Goal: Information Seeking & Learning: Learn about a topic

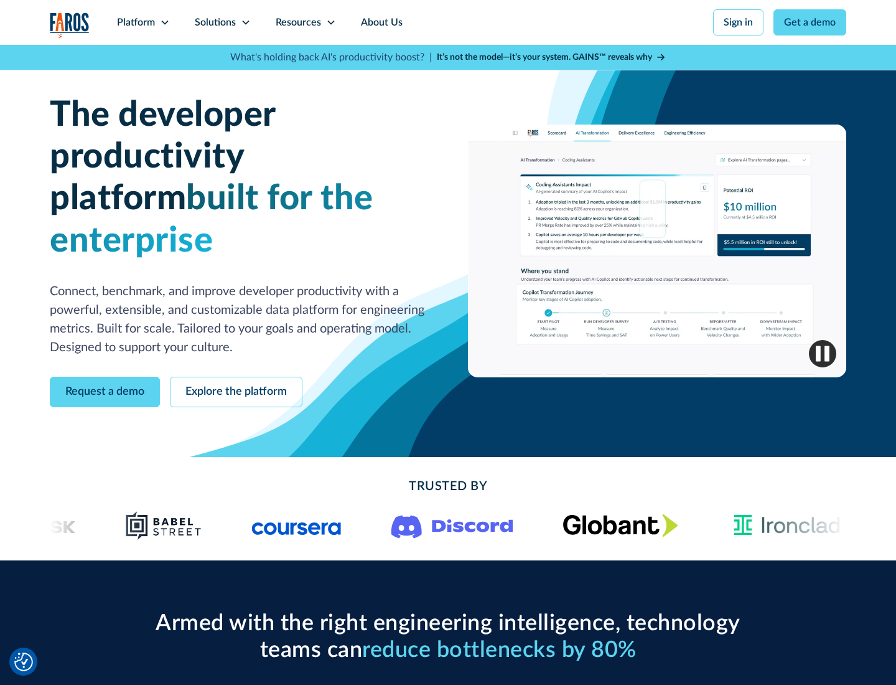
click at [164, 22] on icon at bounding box center [165, 22] width 10 height 10
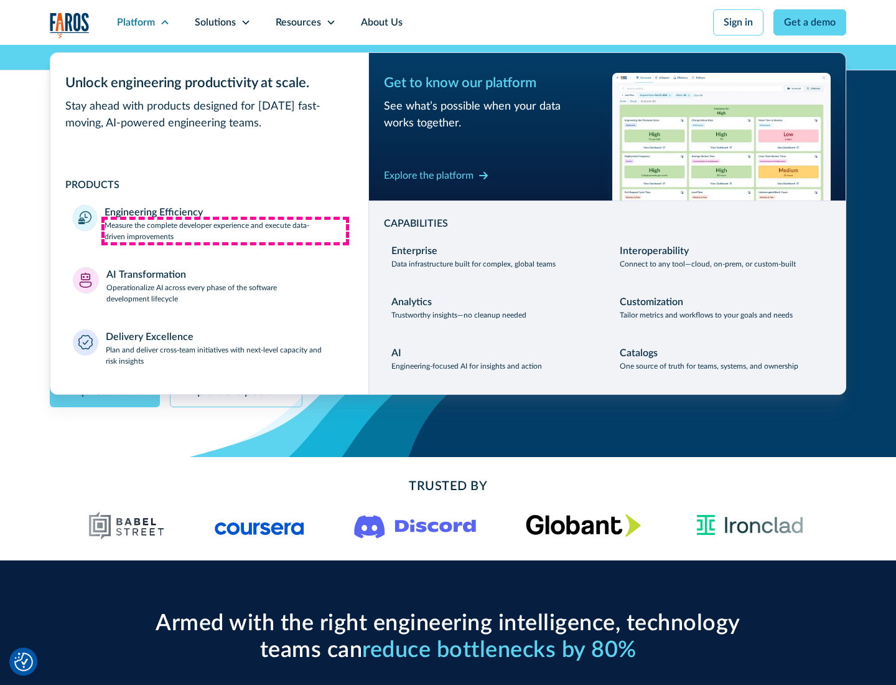
click at [225, 230] on p "Measure the complete developer experience and execute data-driven improvements" at bounding box center [225, 231] width 241 height 22
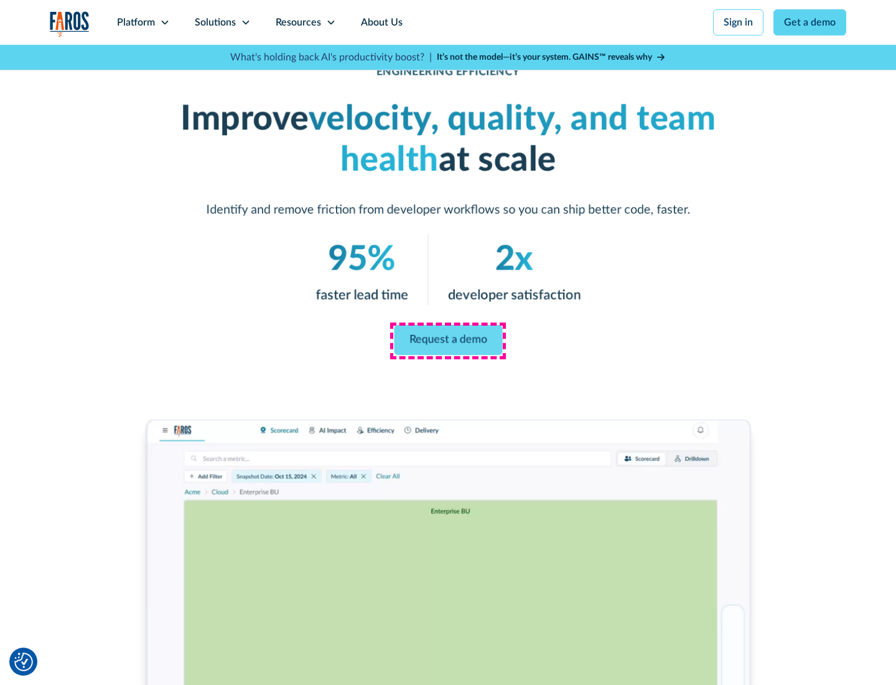
click at [448, 340] on link "Request a demo" at bounding box center [448, 340] width 108 height 30
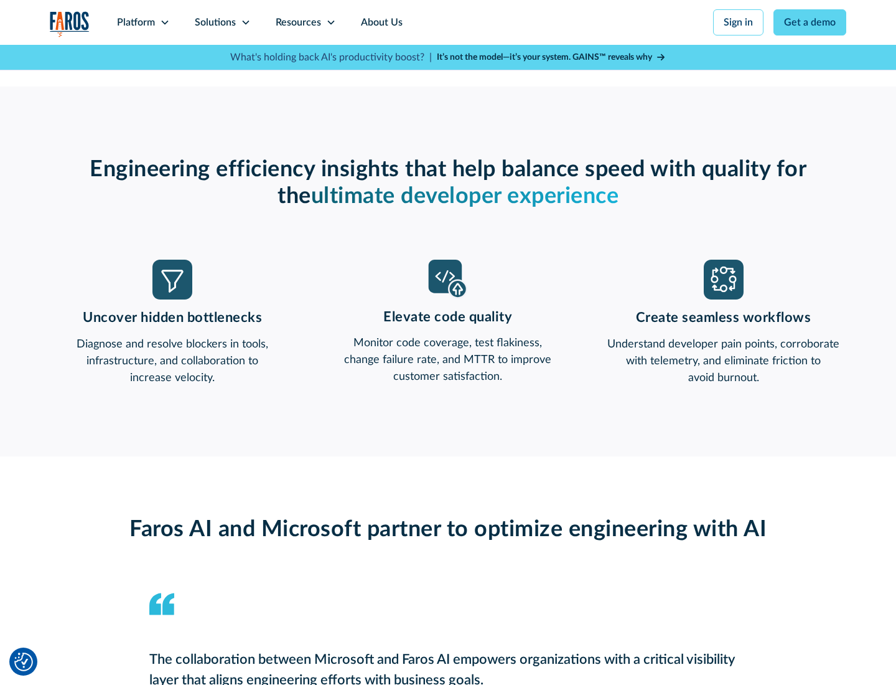
click at [164, 22] on icon at bounding box center [165, 22] width 10 height 10
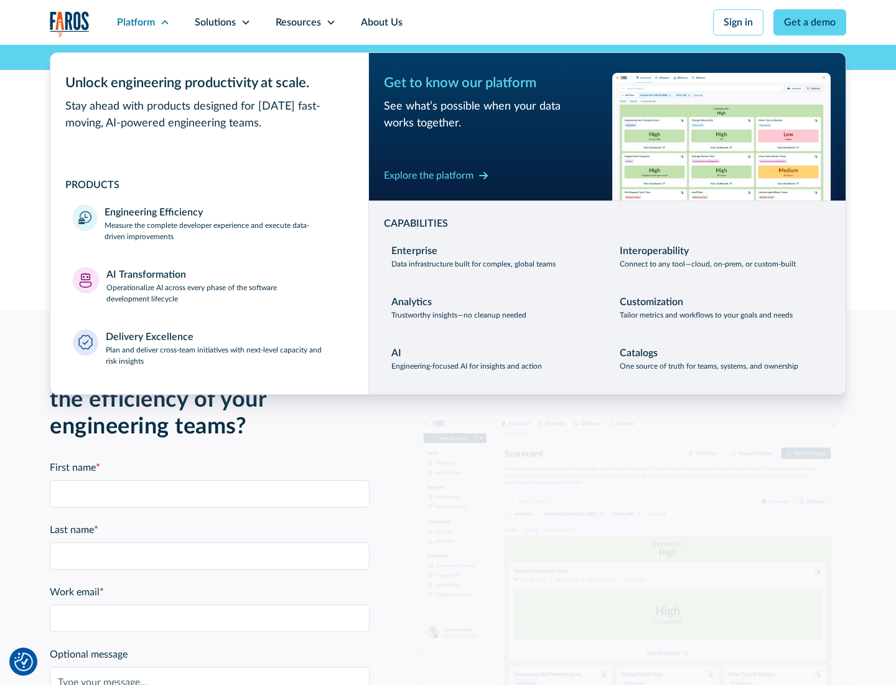
scroll to position [2730, 0]
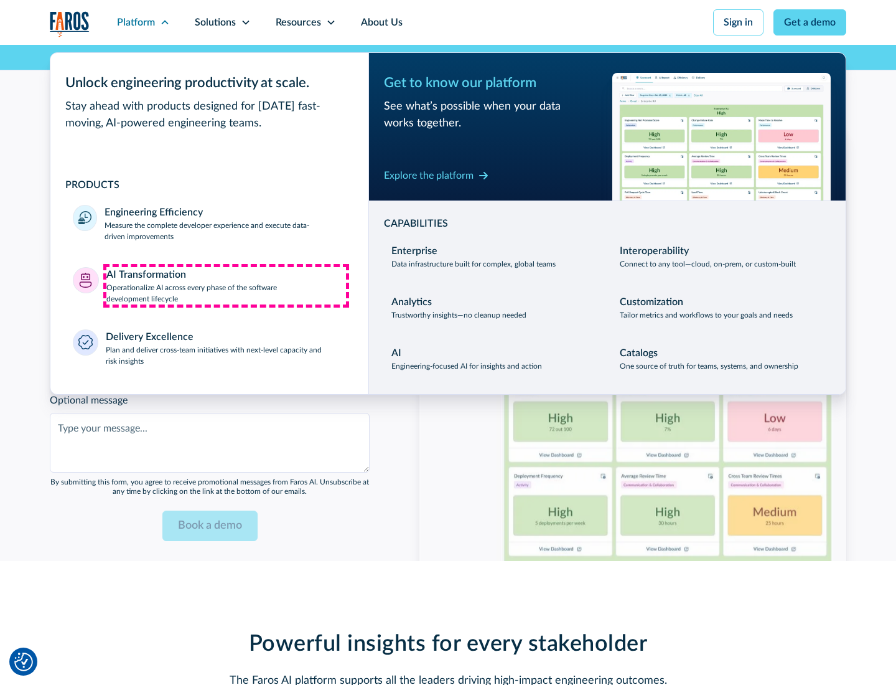
click at [226, 285] on p "Operationalize AI across every phase of the software development lifecycle" at bounding box center [226, 293] width 240 height 22
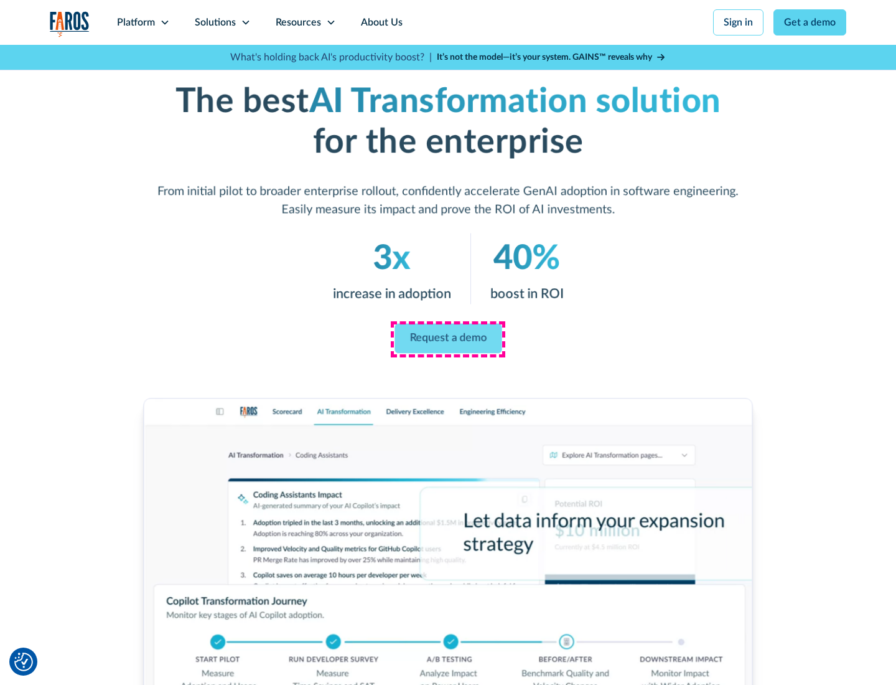
click at [448, 338] on link "Request a demo" at bounding box center [448, 339] width 107 height 30
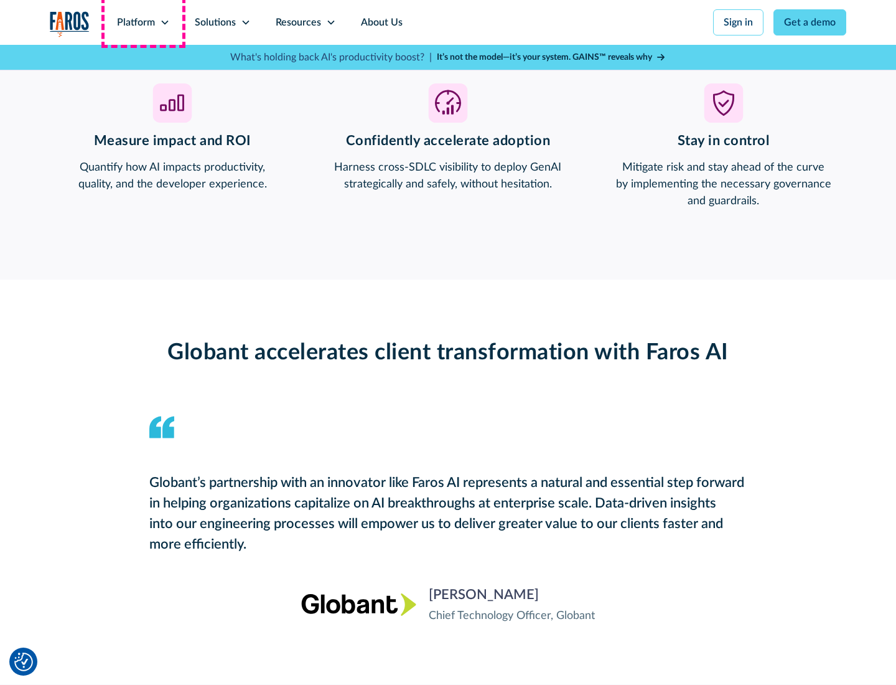
click at [143, 22] on div "Platform" at bounding box center [136, 22] width 38 height 15
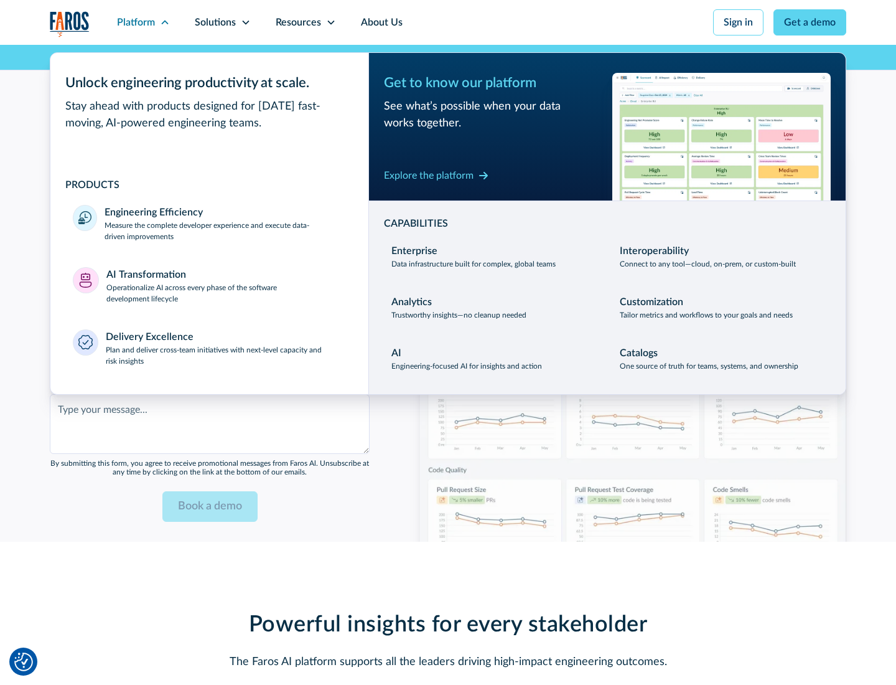
click at [429, 175] on div "Explore the platform" at bounding box center [429, 175] width 90 height 15
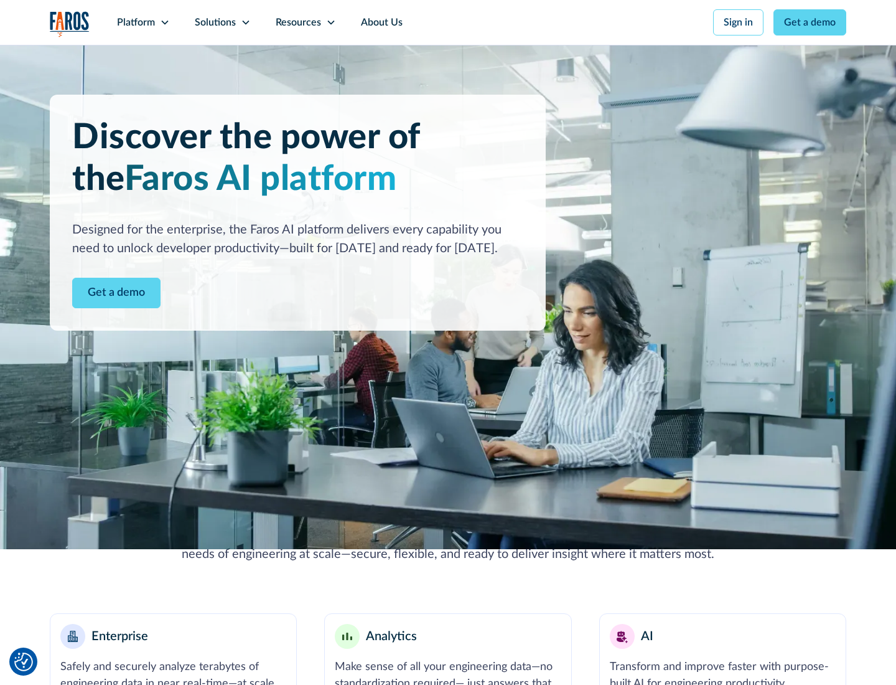
click at [116, 292] on link "Get a demo" at bounding box center [116, 293] width 88 height 30
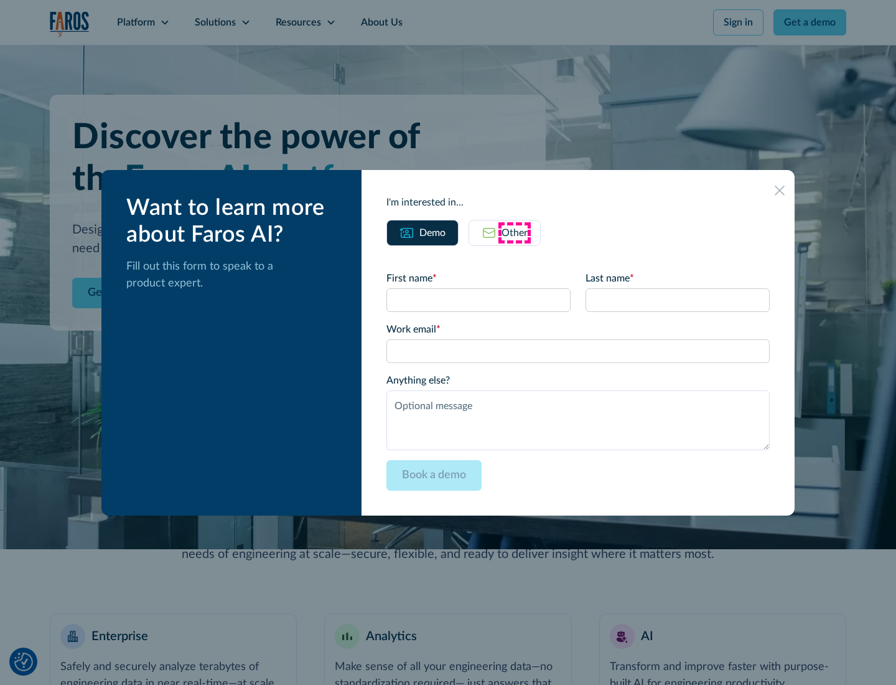
click at [515, 232] on div "Other" at bounding box center [515, 232] width 26 height 15
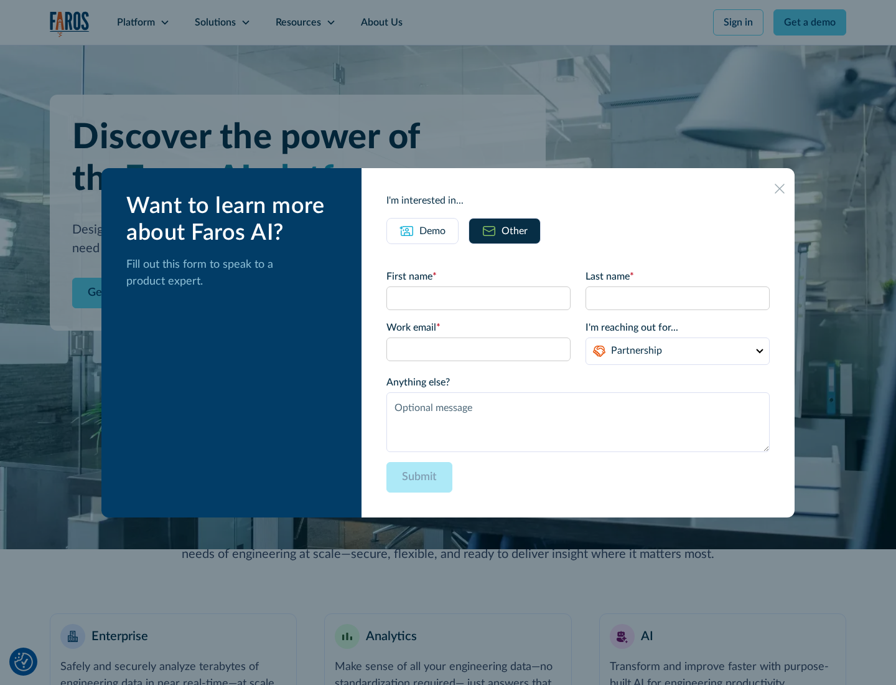
click at [433, 230] on div "Demo" at bounding box center [432, 230] width 26 height 15
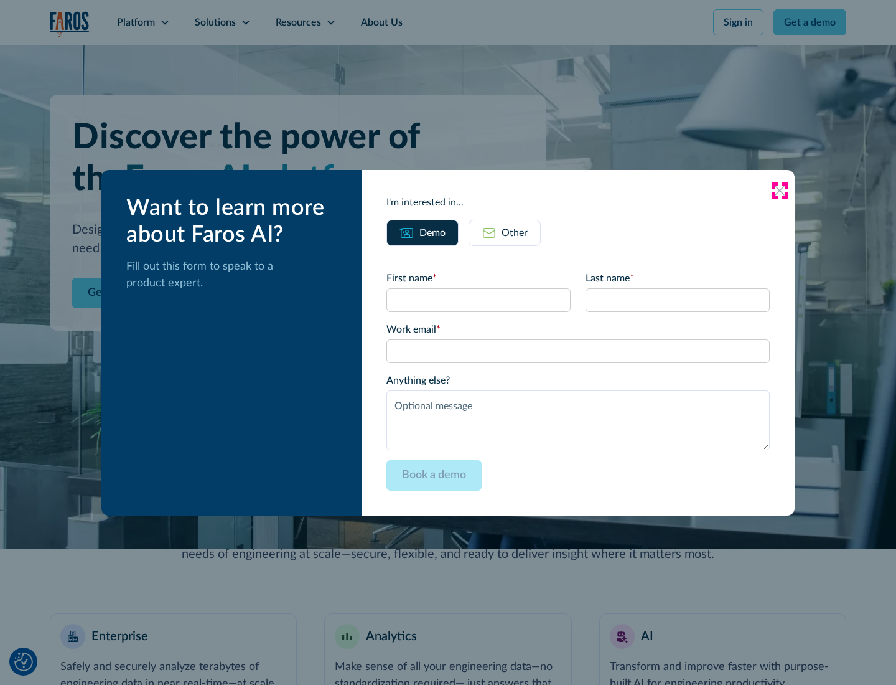
click at [780, 190] on icon at bounding box center [780, 190] width 10 height 10
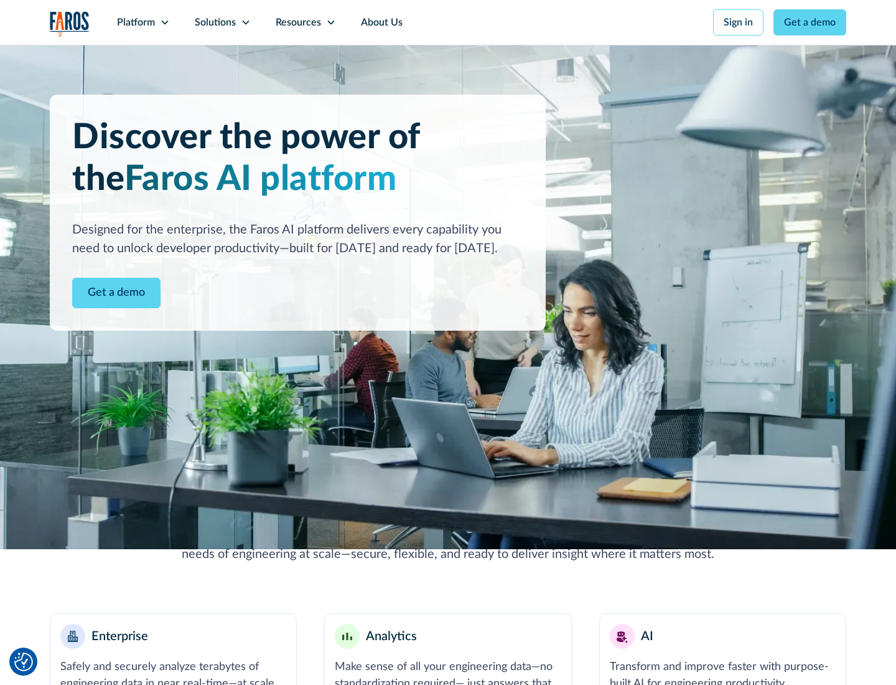
click at [164, 22] on icon at bounding box center [165, 22] width 10 height 10
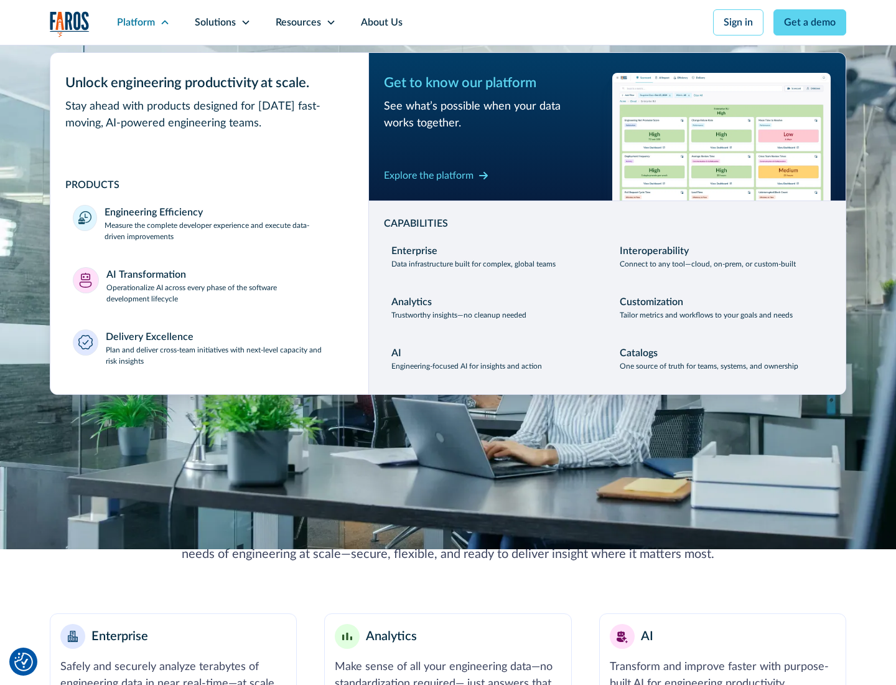
click at [225, 355] on p "Plan and deliver cross-team initiatives with next-level capacity and risk insig…" at bounding box center [226, 355] width 241 height 22
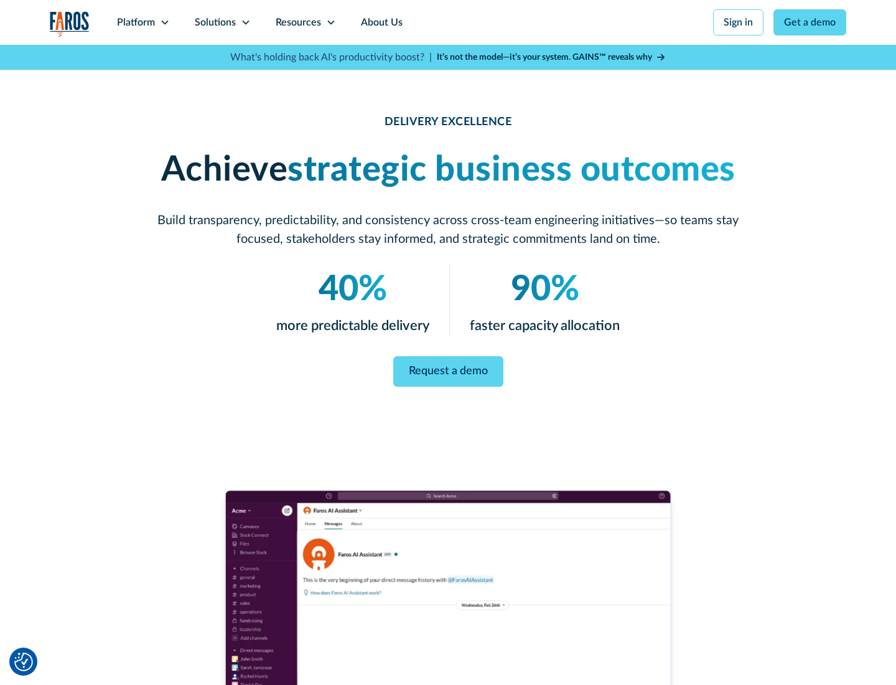
click at [245, 22] on icon at bounding box center [246, 22] width 10 height 10
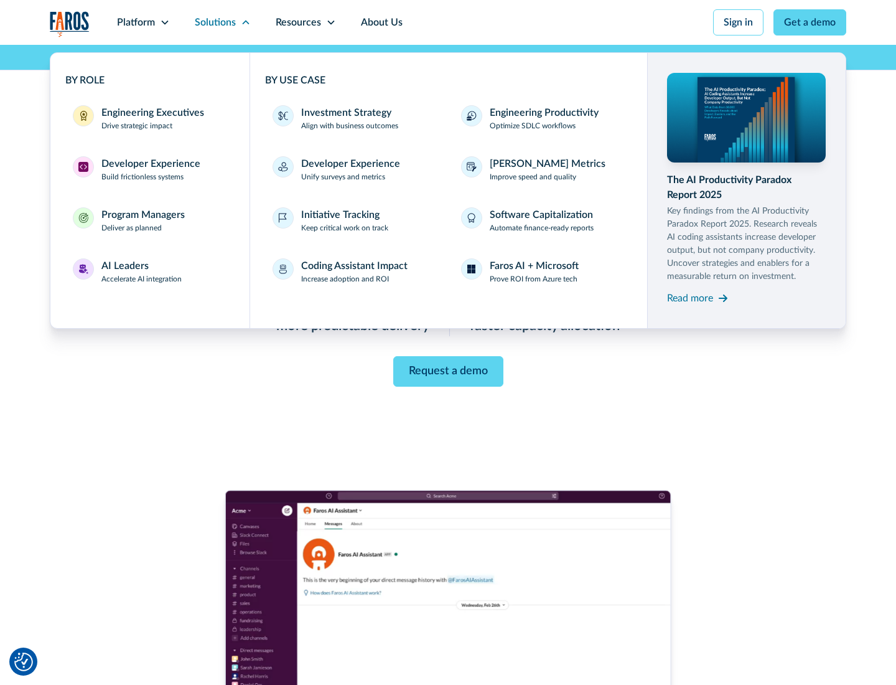
click at [149, 118] on div "Engineering Executives" at bounding box center [152, 112] width 103 height 15
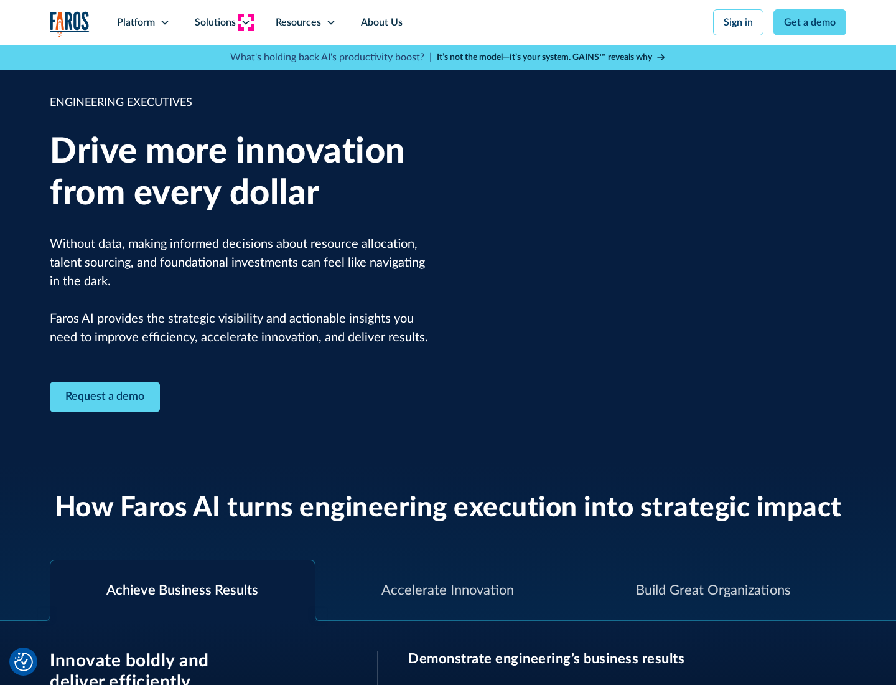
click at [245, 22] on icon at bounding box center [246, 22] width 10 height 10
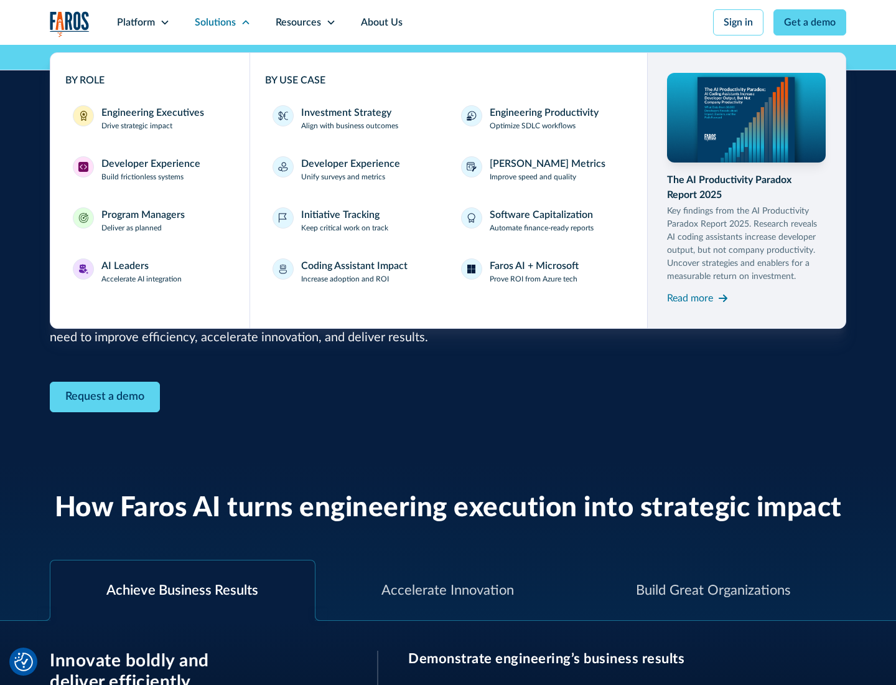
click at [149, 164] on div "Developer Experience" at bounding box center [150, 163] width 99 height 15
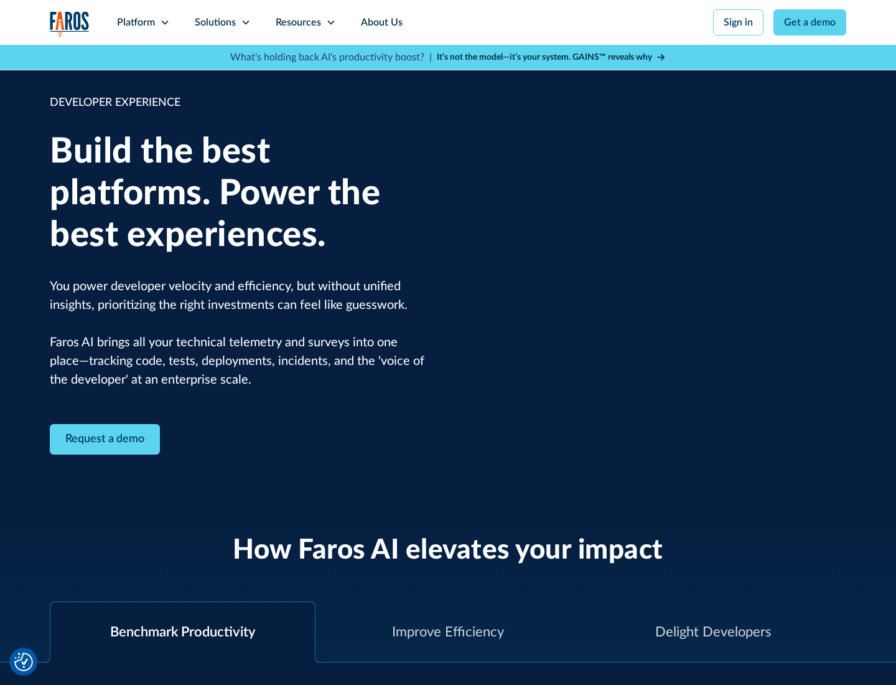
click at [222, 22] on div "Solutions" at bounding box center [215, 22] width 41 height 15
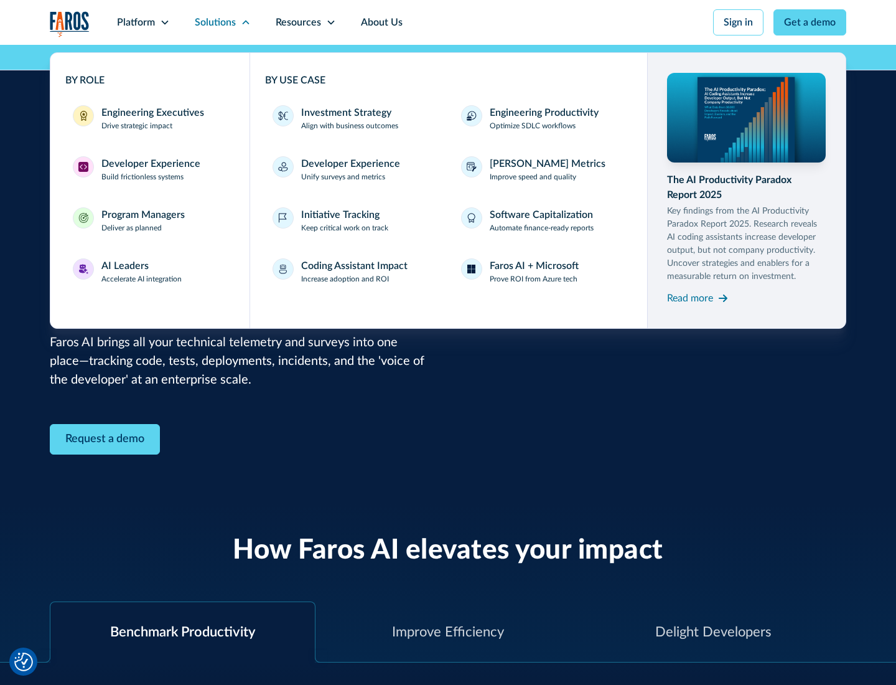
click at [143, 220] on div "Program Managers" at bounding box center [142, 214] width 83 height 15
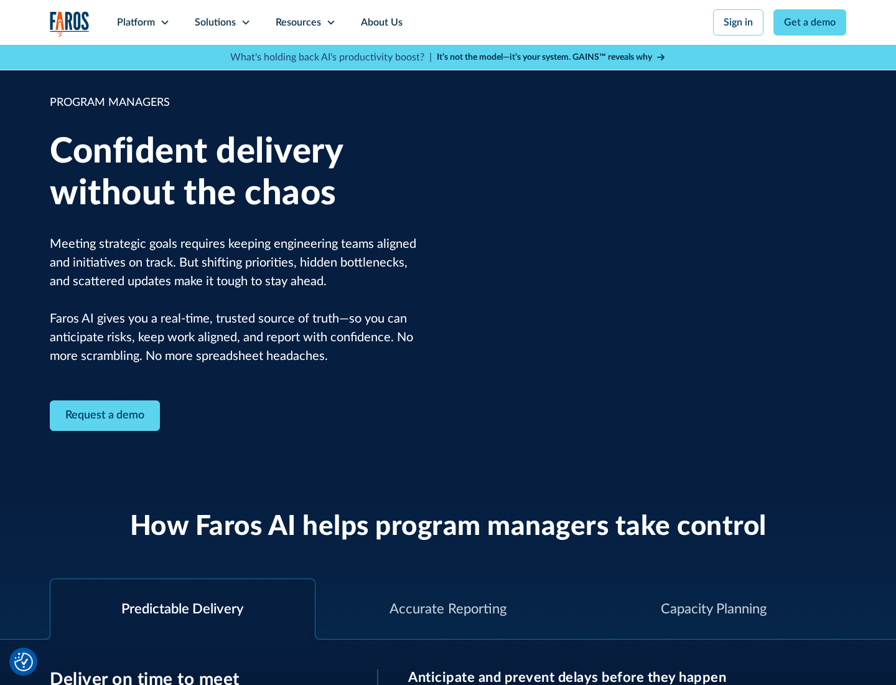
click at [245, 22] on icon at bounding box center [246, 22] width 10 height 10
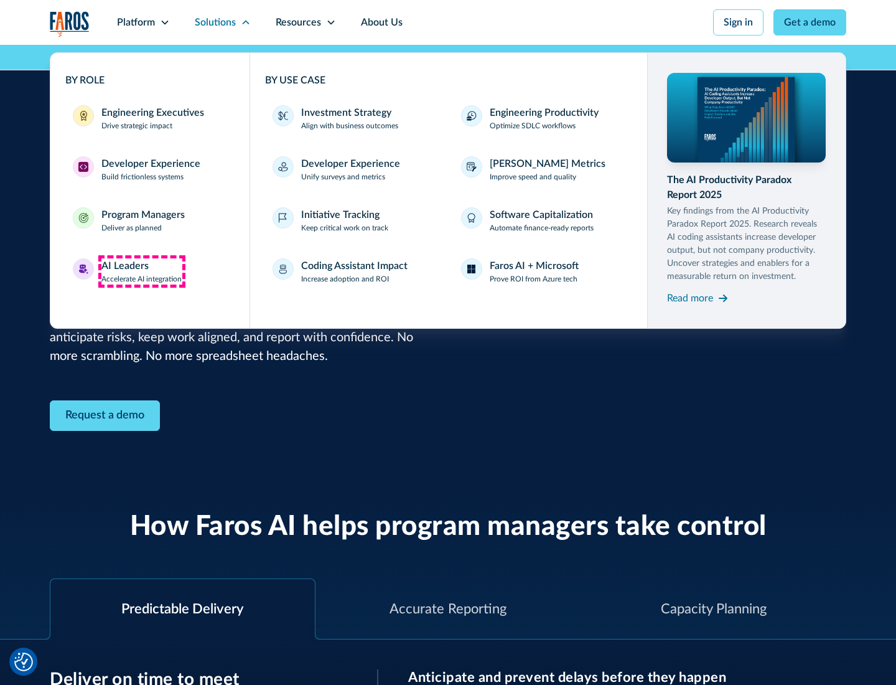
click at [142, 271] on div "AI Leaders" at bounding box center [124, 265] width 47 height 15
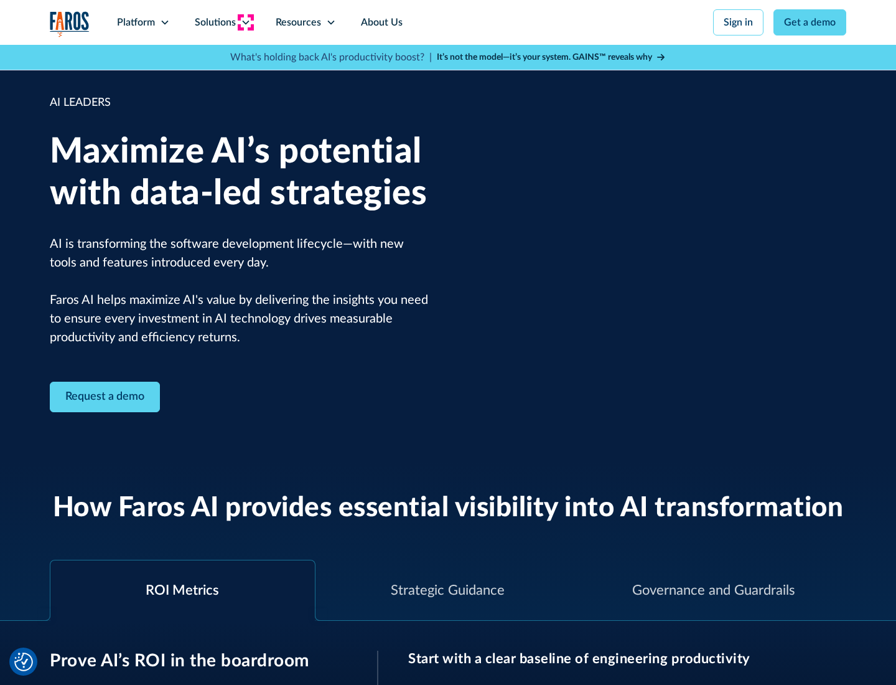
click at [245, 22] on icon at bounding box center [246, 22] width 10 height 10
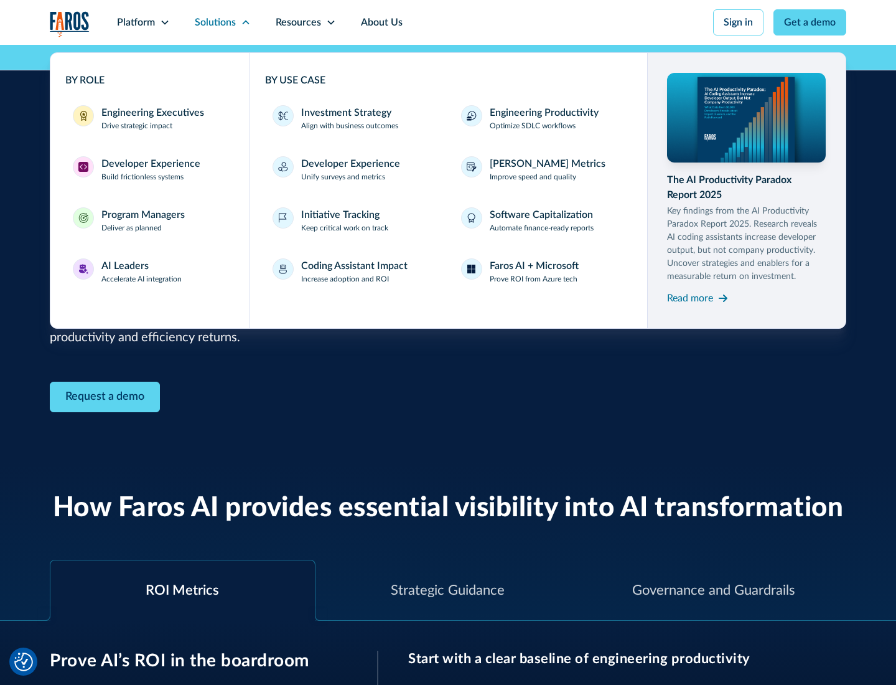
click at [345, 113] on div "Investment Strategy" at bounding box center [346, 112] width 90 height 15
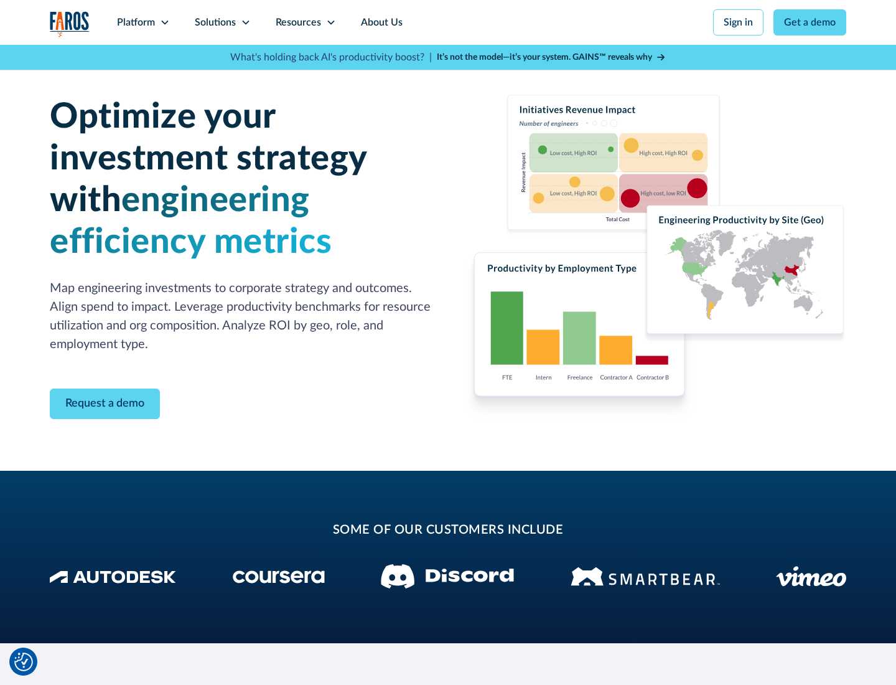
click at [245, 22] on icon at bounding box center [246, 22] width 10 height 10
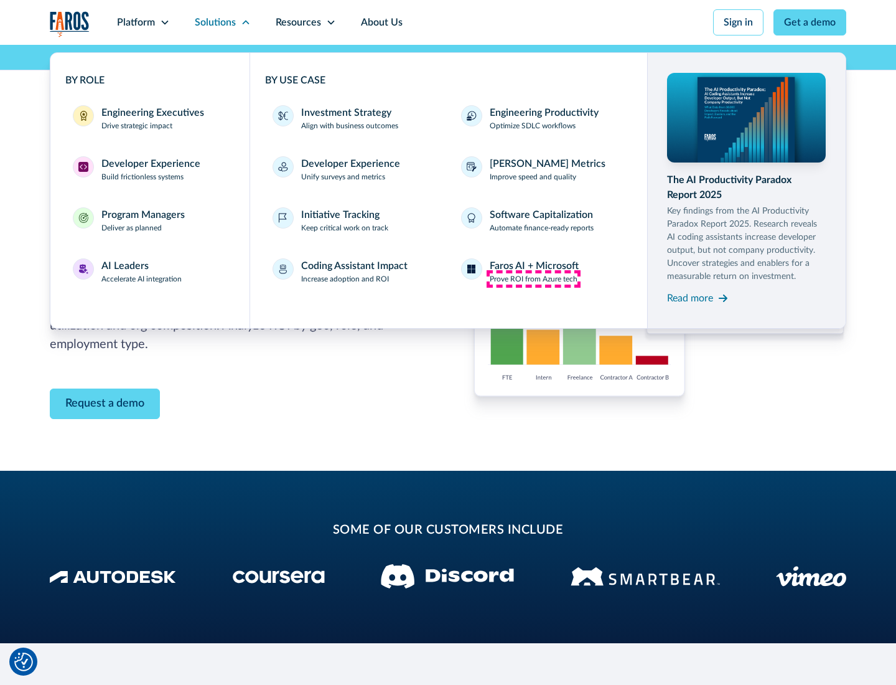
click at [533, 279] on p "Prove ROI from Azure tech" at bounding box center [534, 278] width 88 height 11
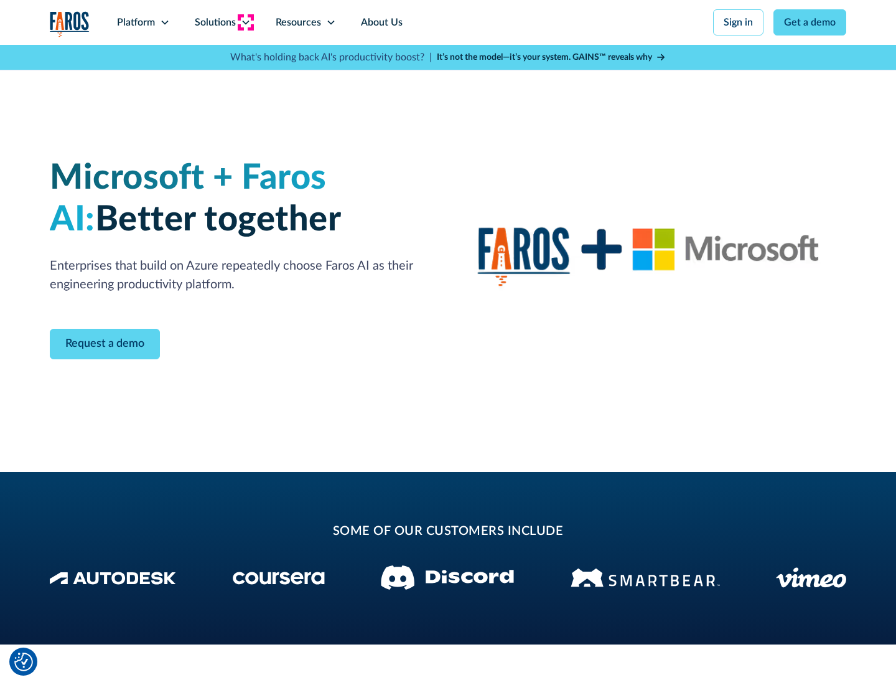
click at [245, 22] on icon at bounding box center [246, 22] width 10 height 10
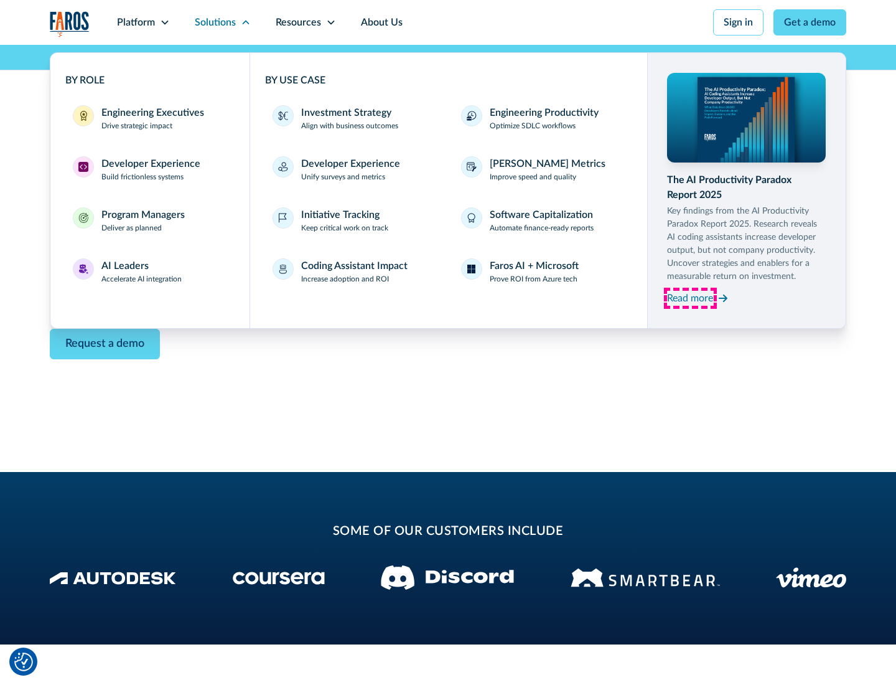
click at [690, 297] on div "Read more" at bounding box center [690, 298] width 46 height 15
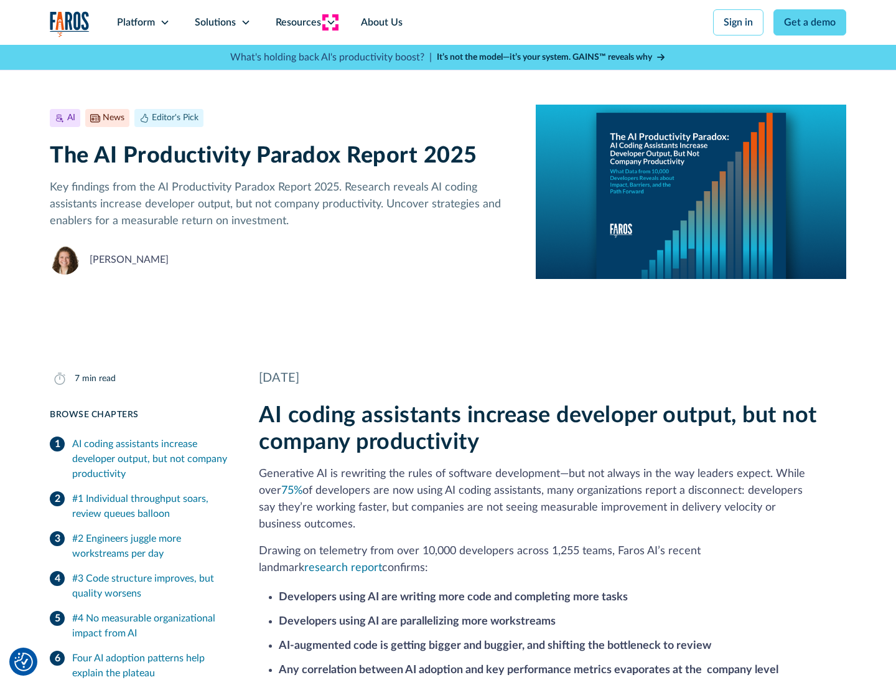
click at [330, 22] on icon at bounding box center [331, 22] width 10 height 10
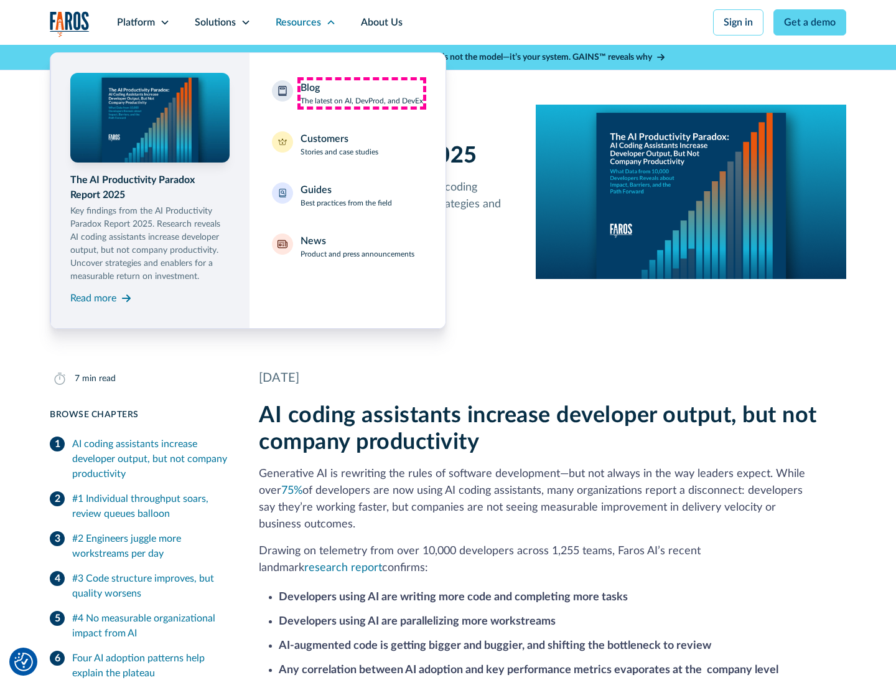
click at [362, 93] on div "Blog The latest on AI, DevProd, and DevEx" at bounding box center [362, 93] width 123 height 26
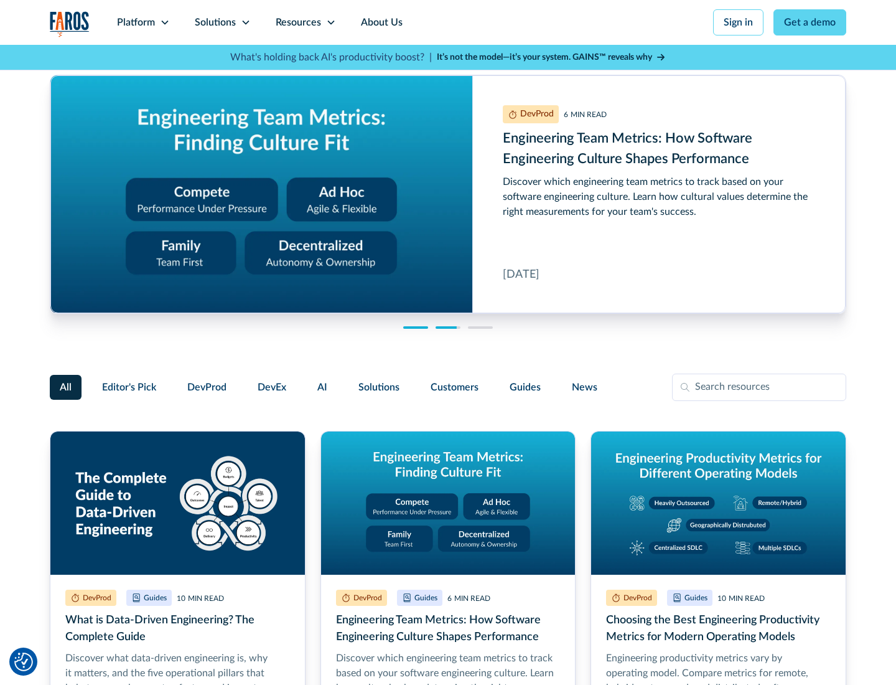
click at [810, 22] on link "Get a demo" at bounding box center [810, 22] width 73 height 26
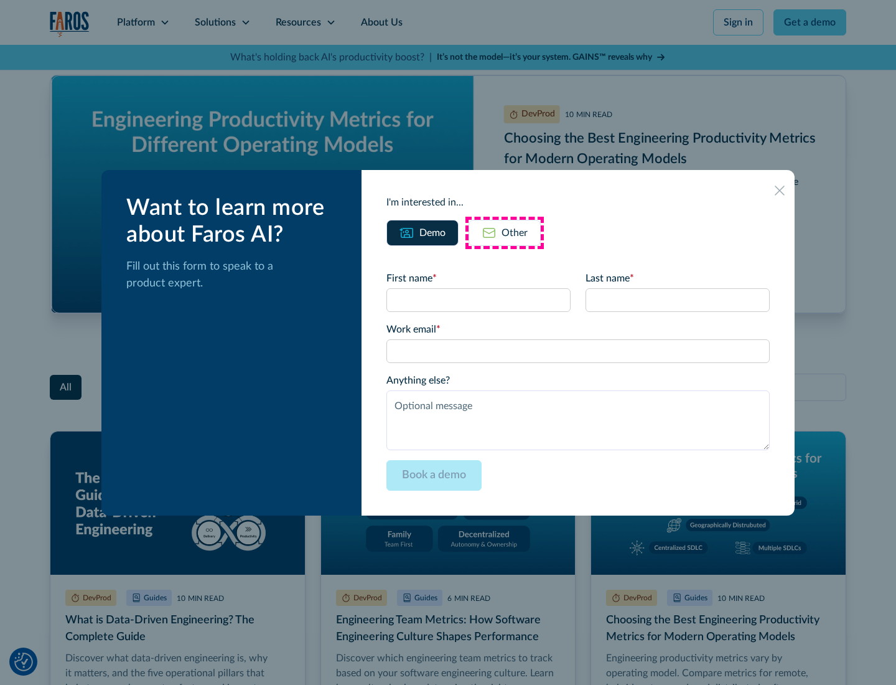
click at [505, 232] on div "Other" at bounding box center [515, 232] width 26 height 15
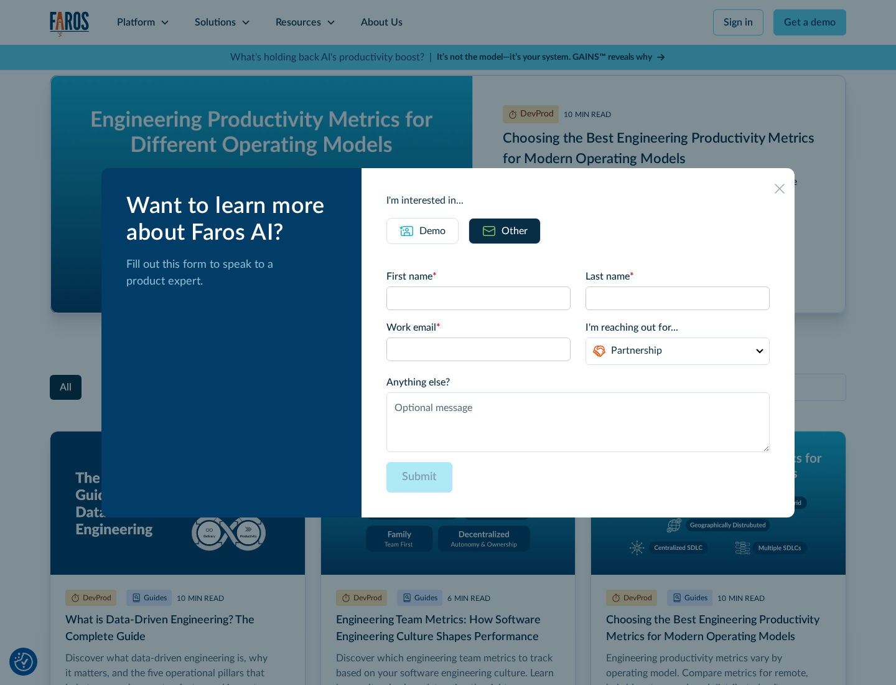
click at [780, 188] on icon at bounding box center [780, 189] width 10 height 10
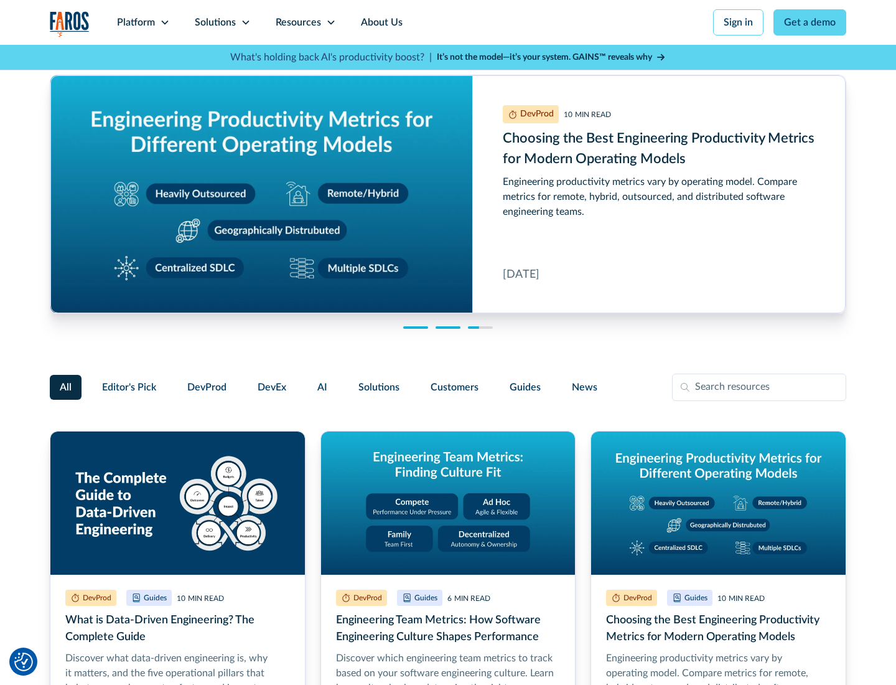
click at [380, 22] on link "About Us" at bounding box center [381, 22] width 67 height 45
